Goal: Browse casually: Explore the website without a specific task or goal

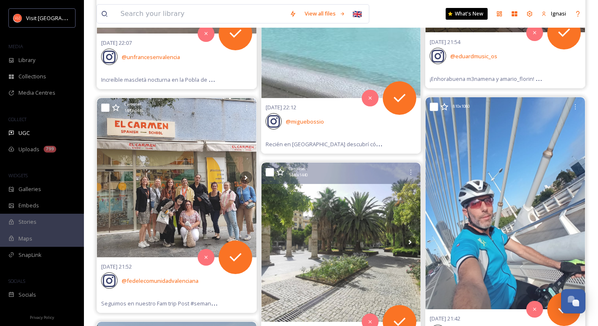
scroll to position [1289, 0]
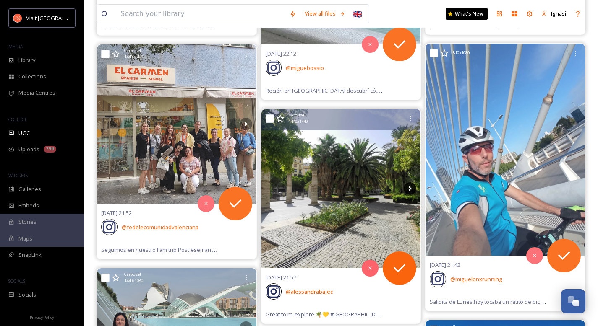
click at [409, 190] on icon at bounding box center [410, 188] width 3 height 5
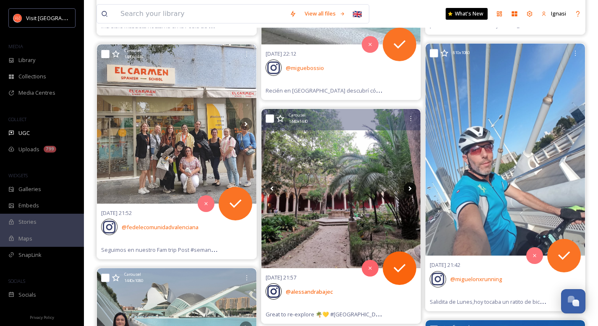
click at [409, 190] on icon at bounding box center [410, 188] width 3 height 5
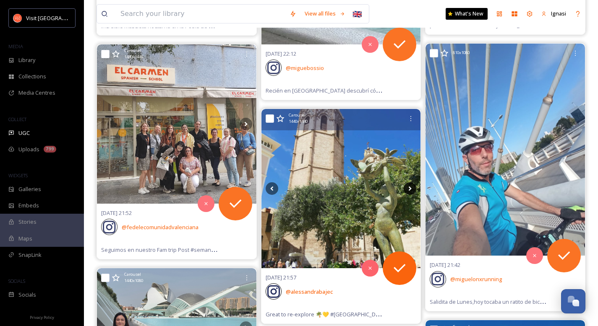
click at [409, 190] on icon at bounding box center [410, 188] width 3 height 5
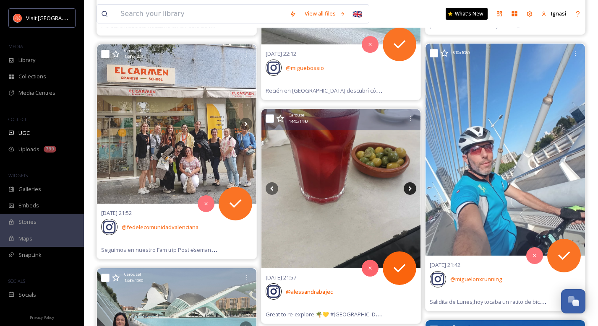
click at [409, 190] on icon at bounding box center [410, 188] width 3 height 5
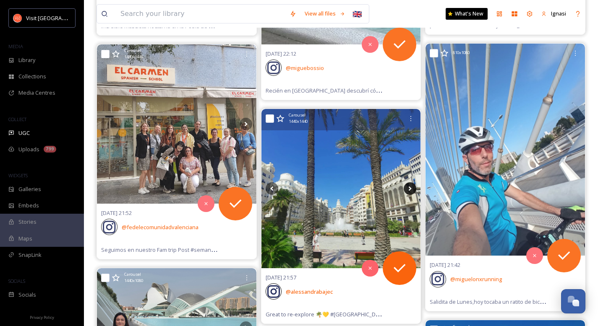
click at [409, 190] on icon at bounding box center [410, 188] width 3 height 5
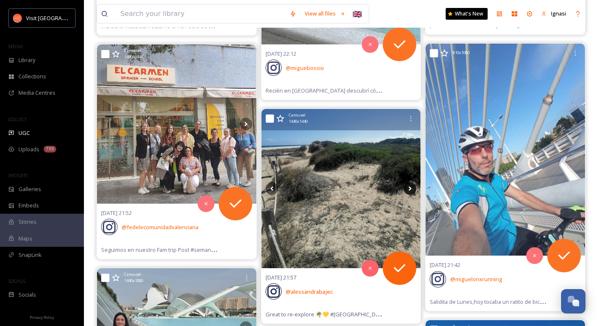
click at [409, 190] on icon at bounding box center [410, 188] width 3 height 5
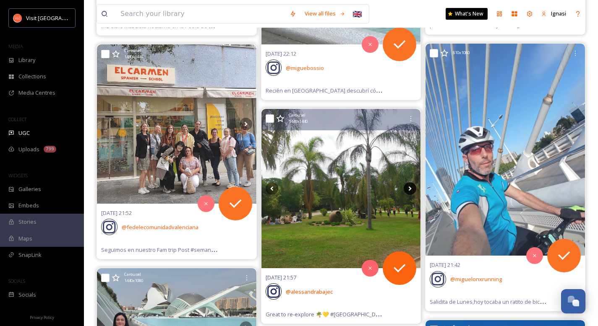
click at [409, 190] on icon at bounding box center [410, 188] width 3 height 5
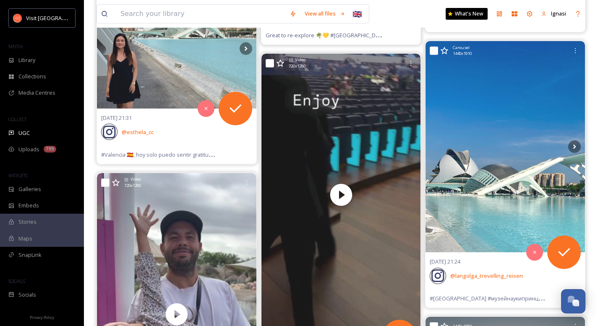
scroll to position [1572, 0]
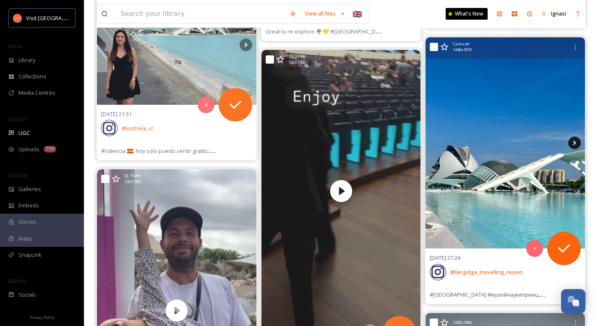
click at [573, 142] on icon at bounding box center [574, 143] width 13 height 13
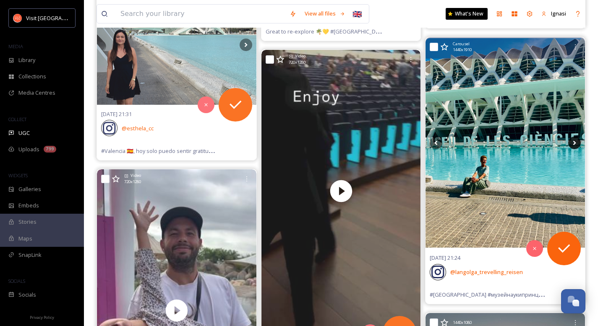
click at [573, 142] on icon at bounding box center [574, 143] width 13 height 13
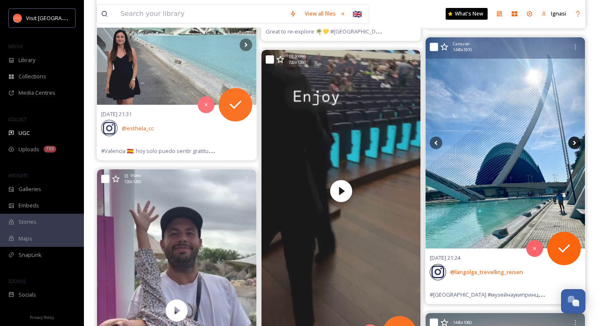
click at [573, 142] on icon at bounding box center [574, 143] width 13 height 13
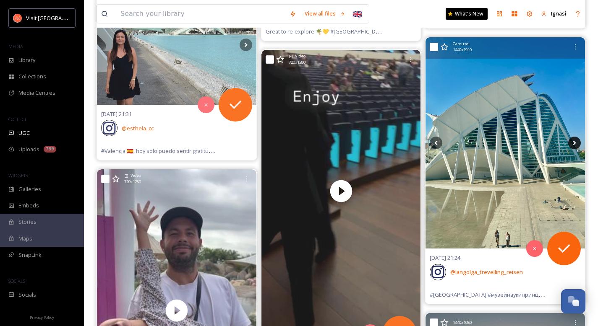
click at [573, 142] on icon at bounding box center [574, 143] width 13 height 13
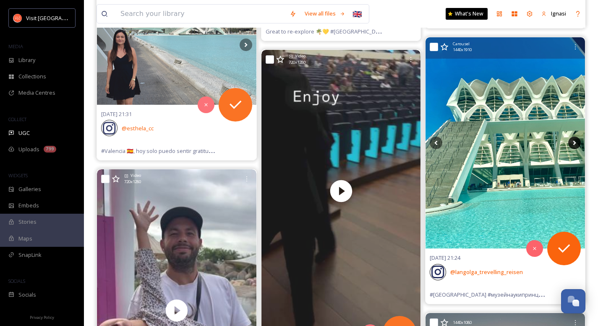
click at [573, 142] on icon at bounding box center [574, 143] width 13 height 13
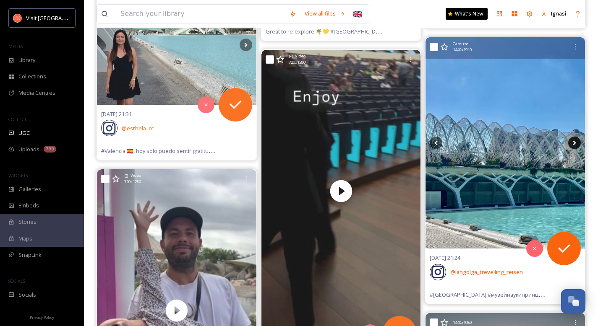
click at [573, 142] on icon at bounding box center [574, 143] width 13 height 13
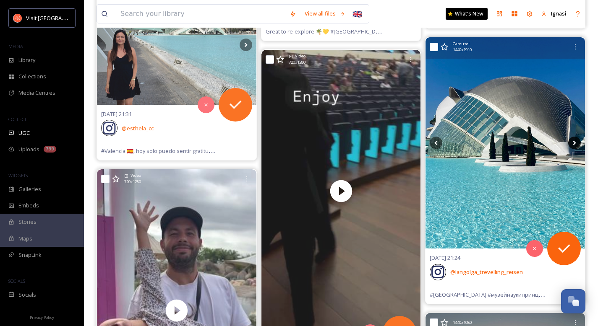
click at [573, 142] on icon at bounding box center [574, 143] width 13 height 13
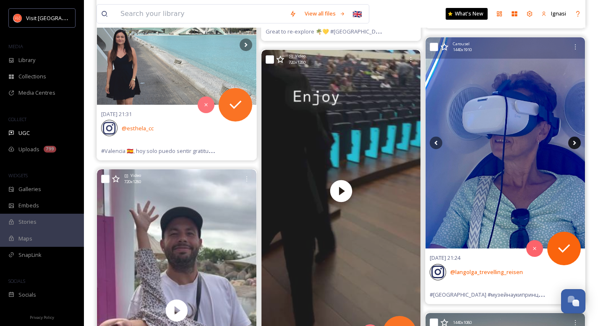
click at [573, 142] on icon at bounding box center [574, 143] width 13 height 13
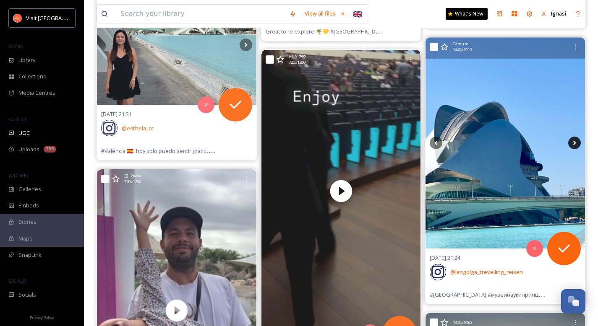
click at [573, 142] on icon at bounding box center [574, 143] width 13 height 13
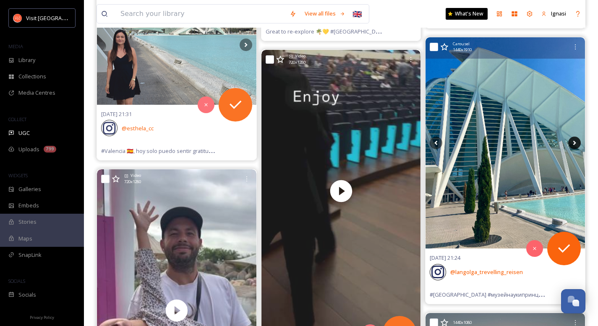
click at [573, 142] on icon at bounding box center [574, 143] width 13 height 13
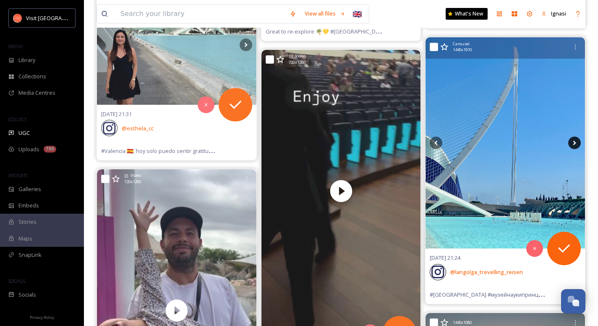
click at [573, 142] on icon at bounding box center [574, 143] width 13 height 13
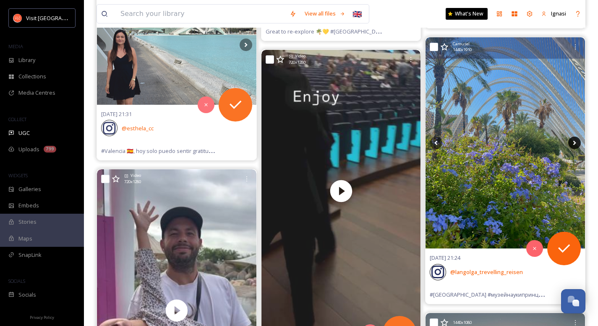
click at [573, 142] on icon at bounding box center [574, 143] width 13 height 13
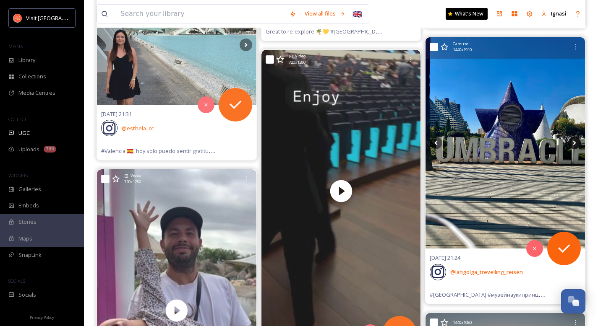
click at [573, 142] on icon at bounding box center [574, 143] width 13 height 13
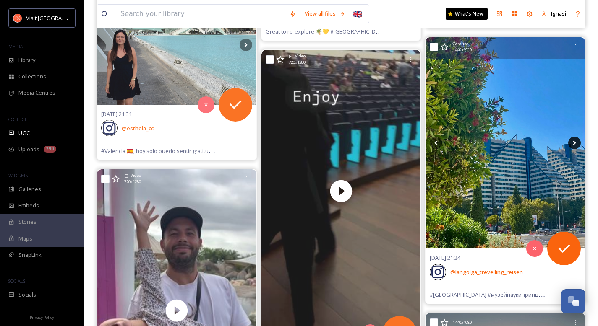
click at [573, 142] on icon at bounding box center [574, 143] width 13 height 13
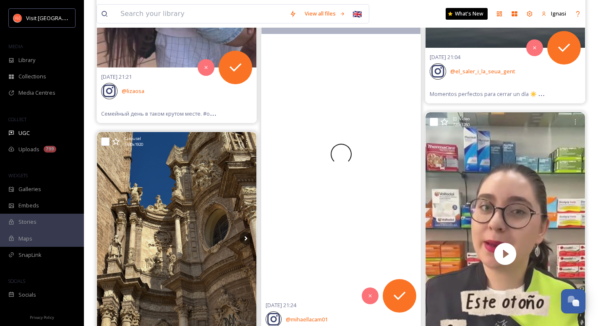
scroll to position [2056, 0]
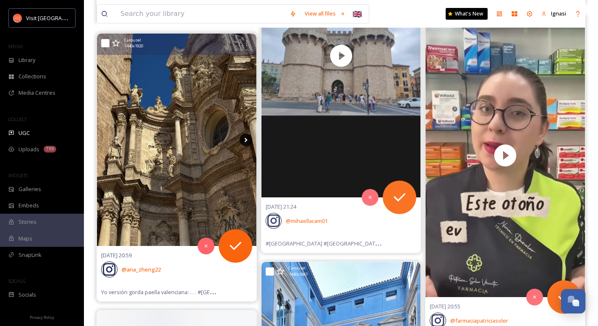
click at [244, 140] on icon at bounding box center [246, 140] width 13 height 13
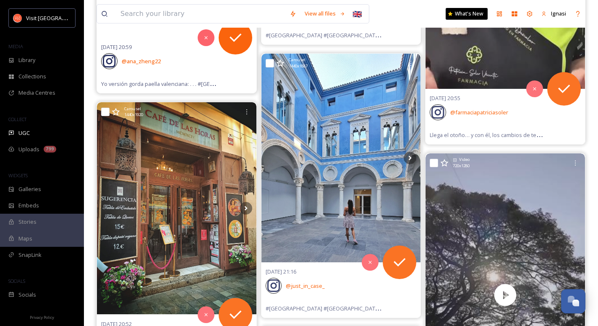
scroll to position [2266, 0]
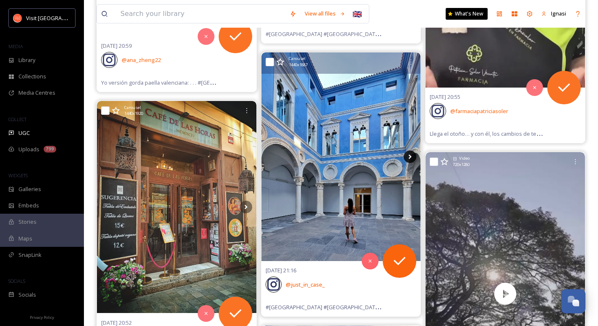
click at [410, 157] on icon at bounding box center [410, 156] width 3 height 5
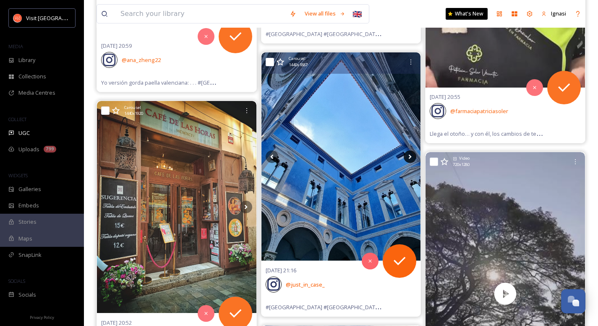
click at [410, 157] on icon at bounding box center [410, 156] width 3 height 5
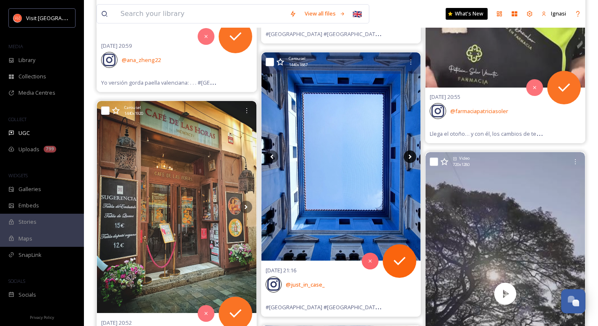
click at [410, 157] on icon at bounding box center [410, 156] width 3 height 5
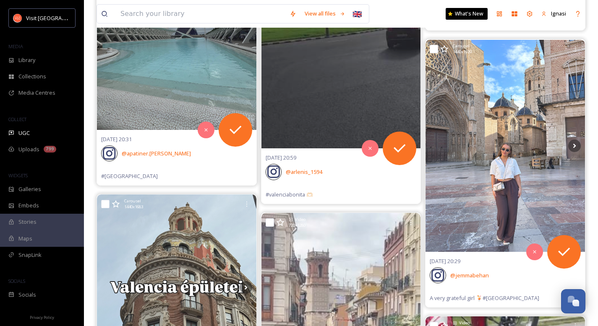
scroll to position [2720, 0]
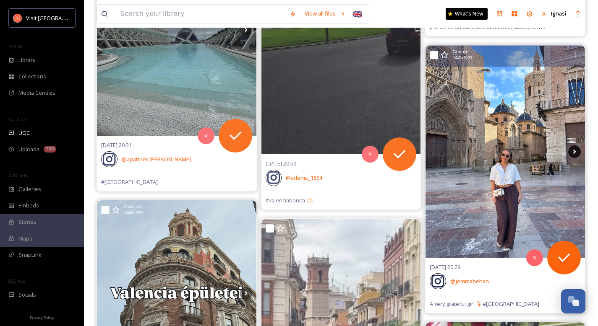
click at [573, 153] on icon at bounding box center [574, 151] width 3 height 5
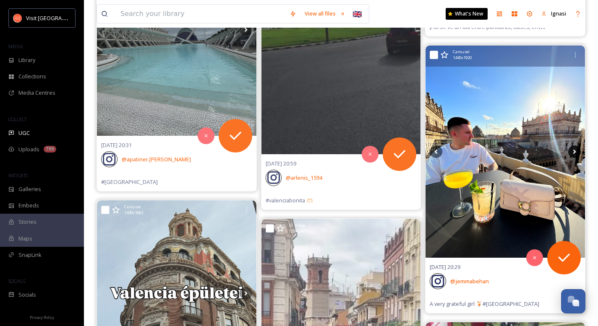
click at [573, 153] on icon at bounding box center [574, 151] width 3 height 5
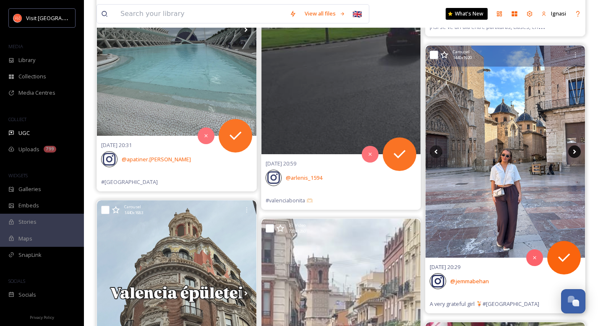
click at [573, 153] on icon at bounding box center [574, 151] width 3 height 5
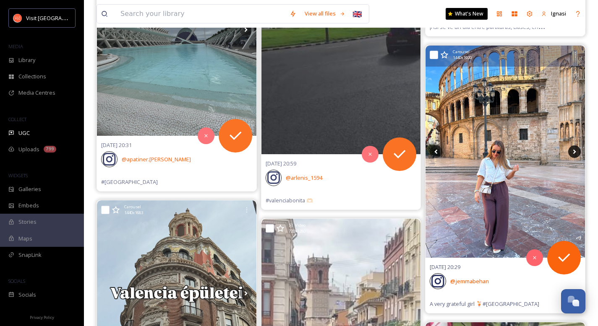
click at [573, 153] on icon at bounding box center [574, 151] width 3 height 5
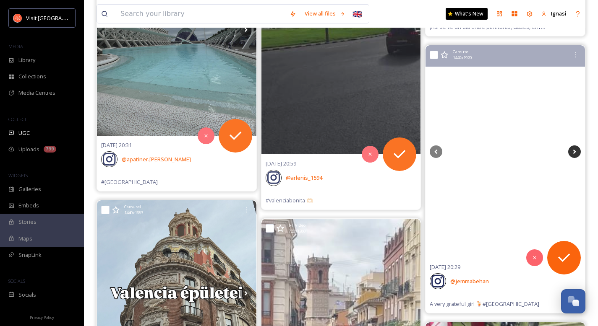
click at [573, 153] on icon at bounding box center [574, 151] width 3 height 5
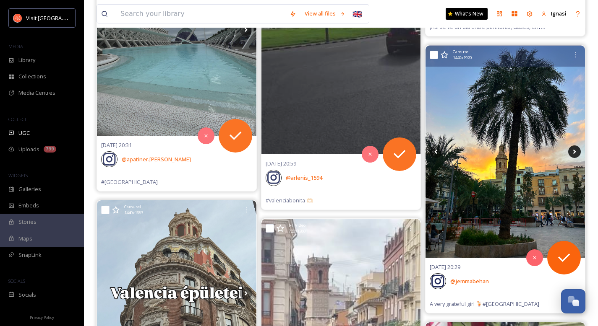
click at [573, 153] on icon at bounding box center [574, 151] width 3 height 5
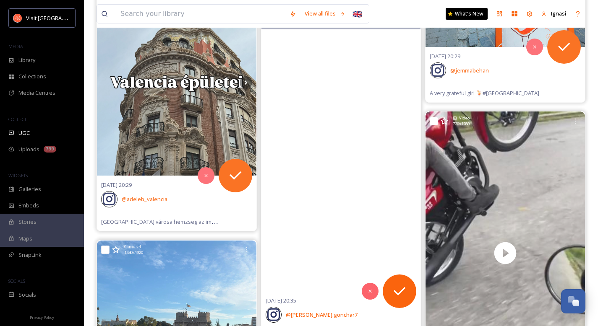
scroll to position [3140, 0]
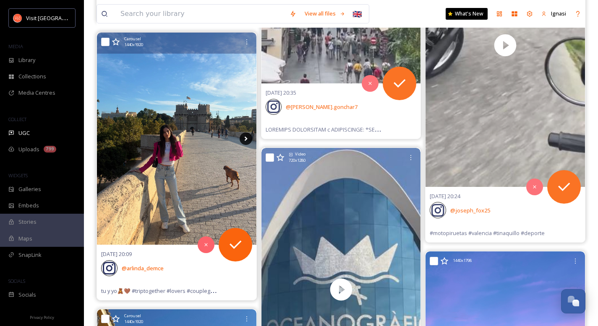
click at [243, 138] on icon at bounding box center [246, 139] width 13 height 13
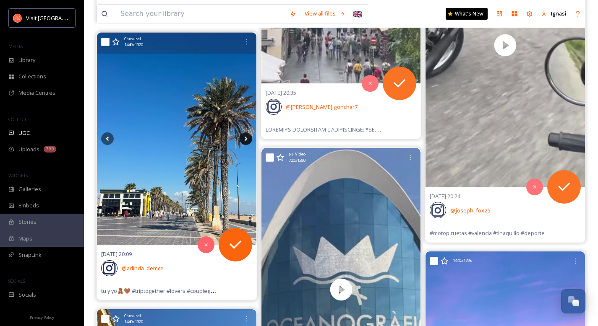
click at [243, 138] on icon at bounding box center [246, 139] width 13 height 13
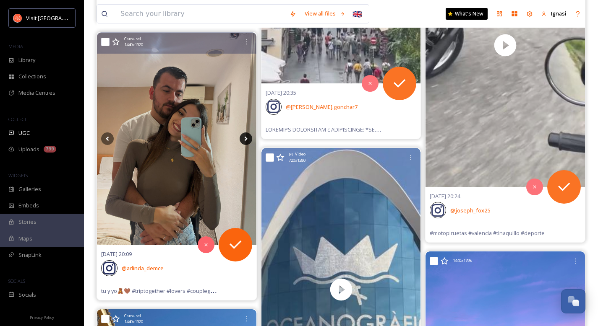
click at [243, 138] on icon at bounding box center [246, 139] width 13 height 13
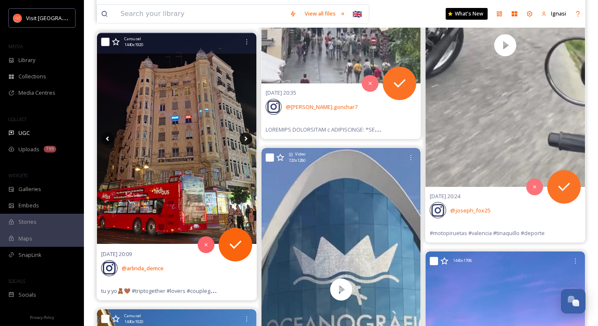
click at [243, 138] on icon at bounding box center [246, 139] width 13 height 13
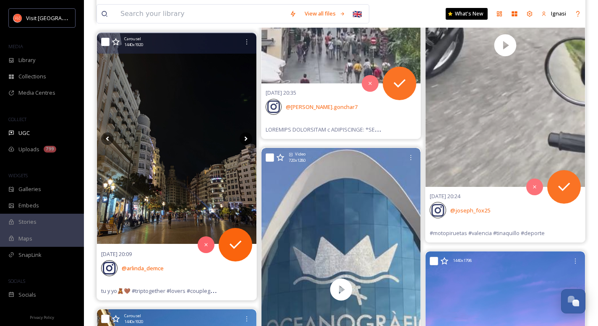
click at [243, 138] on icon at bounding box center [246, 139] width 13 height 13
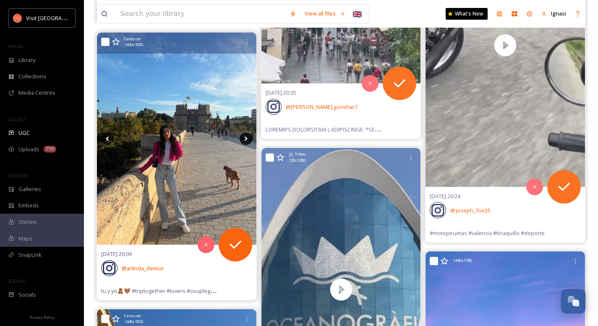
click at [243, 138] on icon at bounding box center [246, 139] width 13 height 13
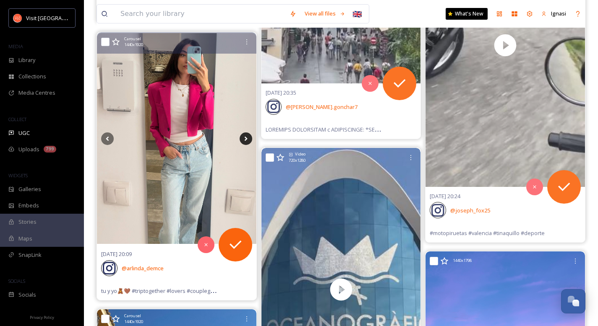
click at [243, 138] on icon at bounding box center [246, 139] width 13 height 13
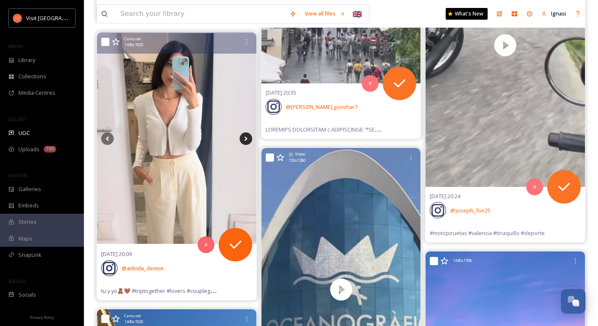
click at [243, 138] on icon at bounding box center [246, 139] width 13 height 13
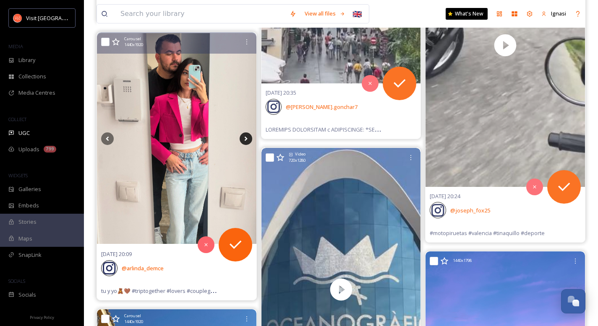
click at [243, 138] on icon at bounding box center [246, 139] width 13 height 13
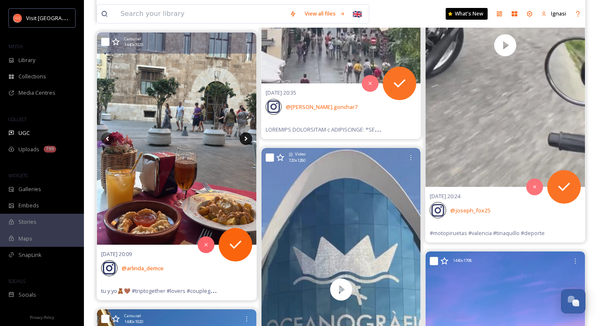
click at [243, 138] on icon at bounding box center [246, 139] width 13 height 13
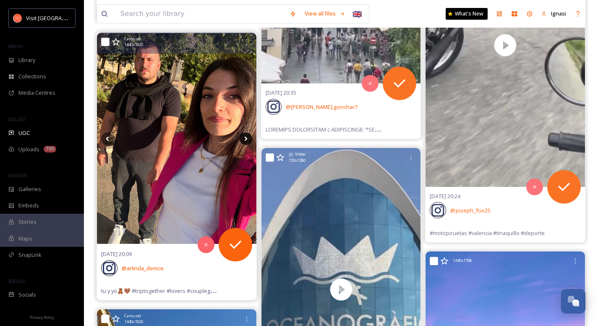
click at [243, 138] on icon at bounding box center [246, 139] width 13 height 13
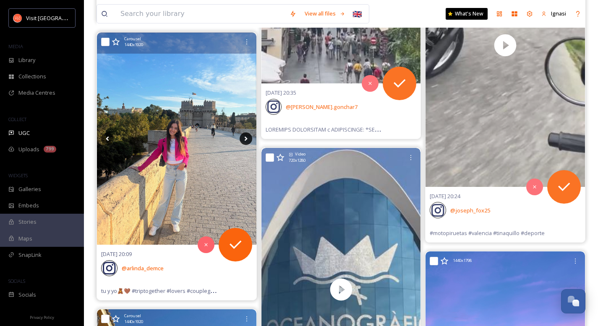
click at [243, 138] on icon at bounding box center [246, 139] width 13 height 13
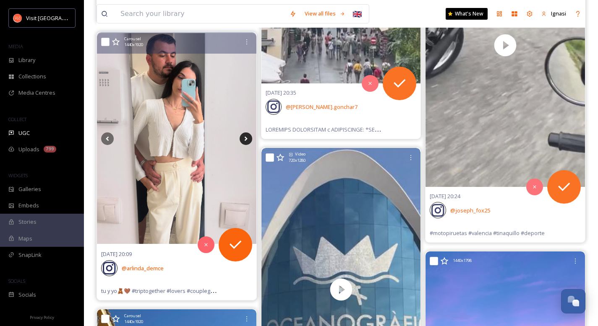
click at [243, 138] on icon at bounding box center [246, 139] width 13 height 13
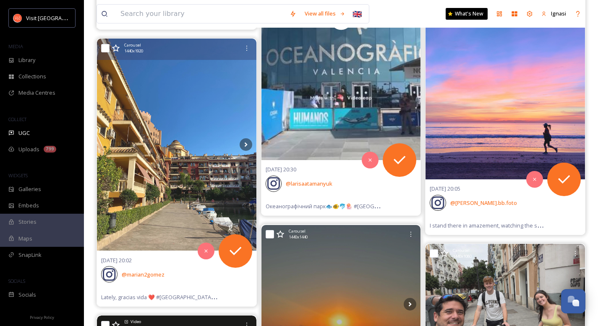
scroll to position [3425, 0]
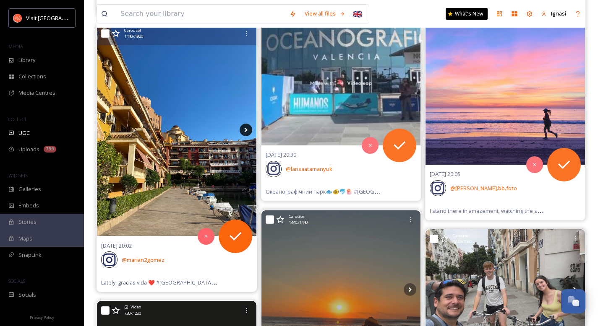
click at [245, 129] on icon at bounding box center [246, 130] width 13 height 13
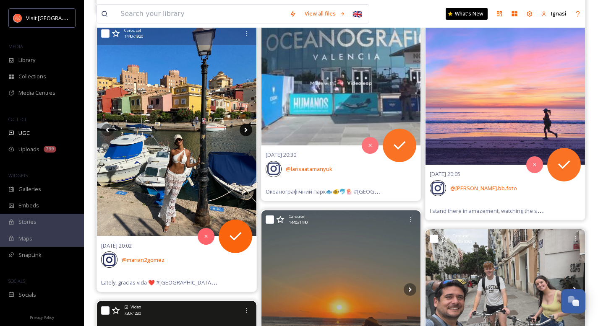
click at [245, 129] on icon at bounding box center [246, 130] width 13 height 13
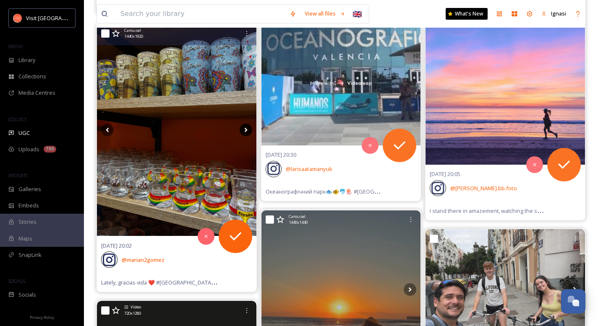
click at [245, 129] on icon at bounding box center [246, 130] width 13 height 13
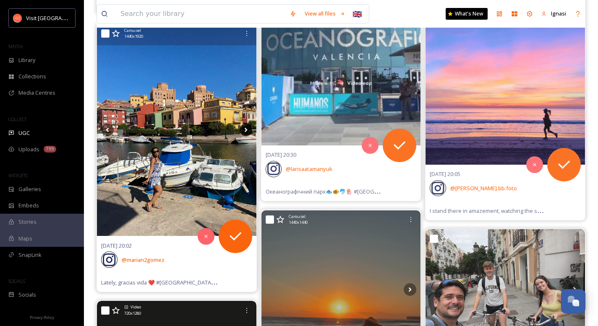
click at [245, 129] on icon at bounding box center [246, 130] width 13 height 13
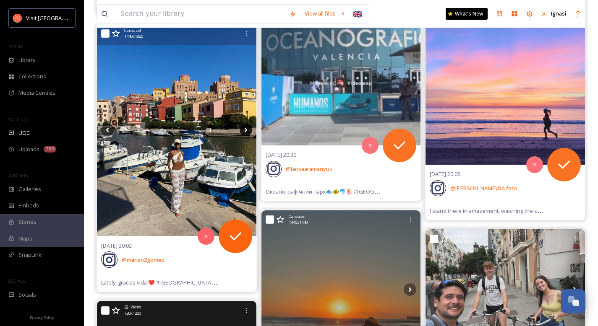
click at [245, 129] on icon at bounding box center [246, 130] width 13 height 13
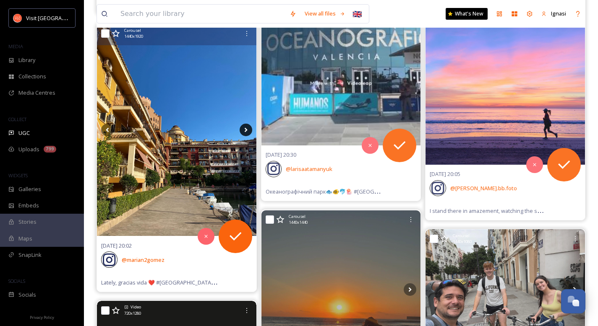
click at [245, 129] on icon at bounding box center [246, 130] width 13 height 13
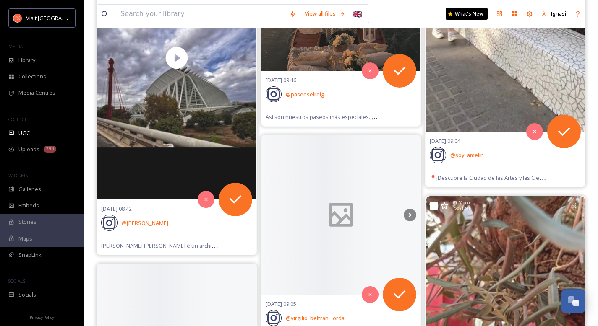
scroll to position [7873, 0]
